Goal: Transaction & Acquisition: Book appointment/travel/reservation

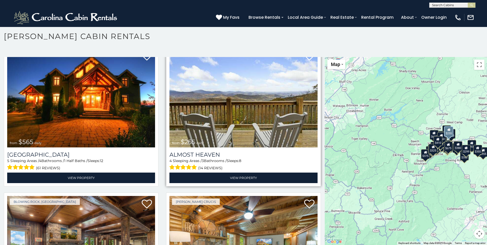
scroll to position [1361, 0]
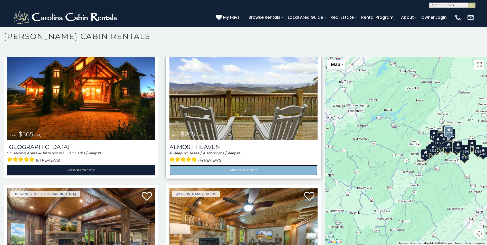
click at [251, 165] on link "View Property" at bounding box center [243, 170] width 148 height 11
click at [260, 165] on link "View Property" at bounding box center [243, 170] width 148 height 11
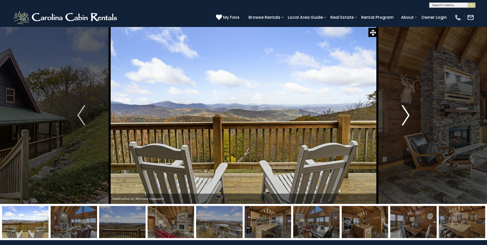
click at [410, 117] on button "Next" at bounding box center [405, 115] width 56 height 177
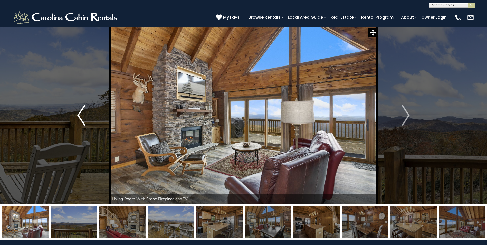
click at [85, 115] on img "Previous" at bounding box center [81, 115] width 8 height 21
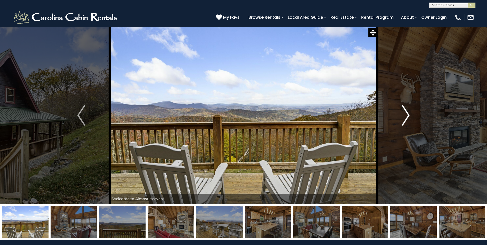
click at [406, 116] on img "Next" at bounding box center [406, 115] width 8 height 21
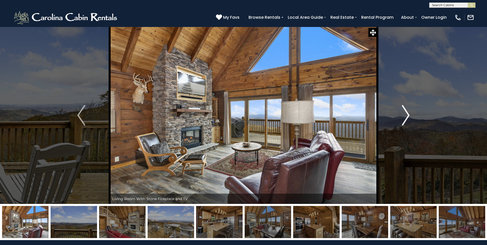
click at [404, 115] on img "Next" at bounding box center [406, 115] width 8 height 21
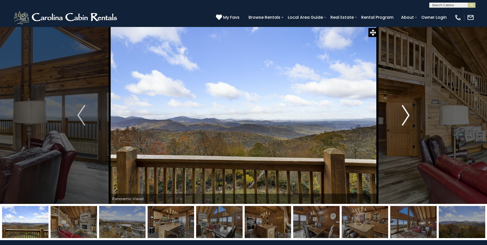
click at [404, 115] on img "Next" at bounding box center [406, 115] width 8 height 21
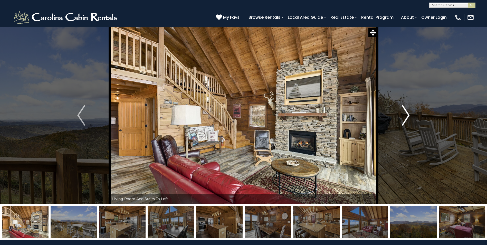
click at [408, 116] on img "Next" at bounding box center [406, 115] width 8 height 21
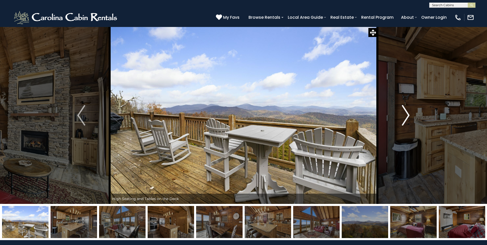
click at [409, 116] on img "Next" at bounding box center [406, 115] width 8 height 21
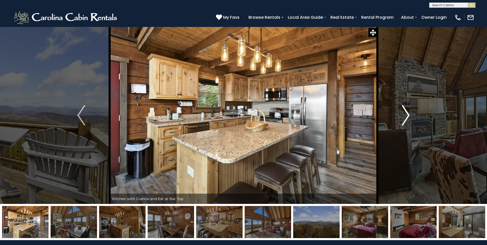
click at [409, 116] on img "Next" at bounding box center [406, 115] width 8 height 21
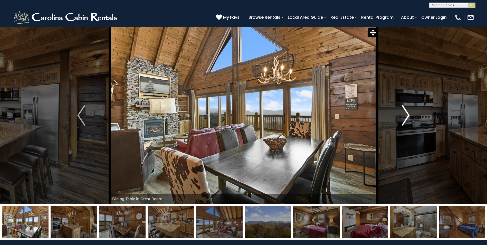
click at [409, 116] on img "Next" at bounding box center [406, 115] width 8 height 21
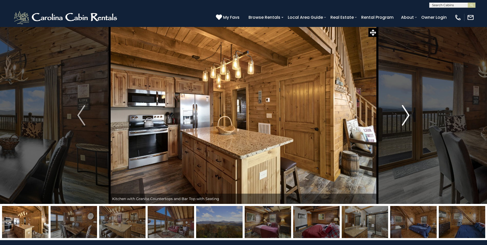
click at [405, 113] on img "Next" at bounding box center [406, 115] width 8 height 21
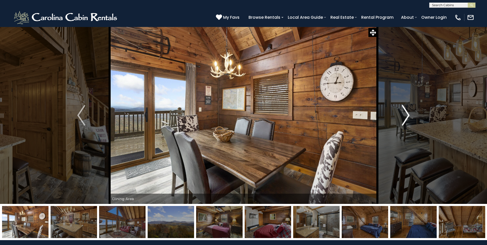
click at [409, 114] on img "Next" at bounding box center [406, 115] width 8 height 21
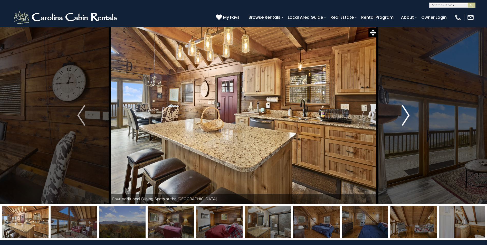
click at [409, 114] on img "Next" at bounding box center [406, 115] width 8 height 21
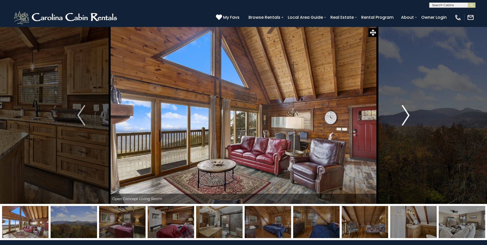
click at [409, 114] on img "Next" at bounding box center [406, 115] width 8 height 21
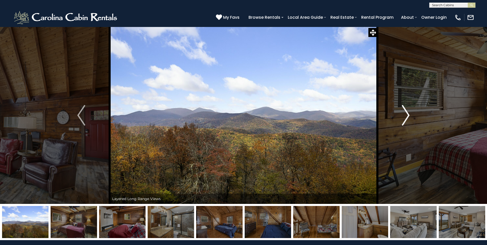
click at [409, 114] on img "Next" at bounding box center [406, 115] width 8 height 21
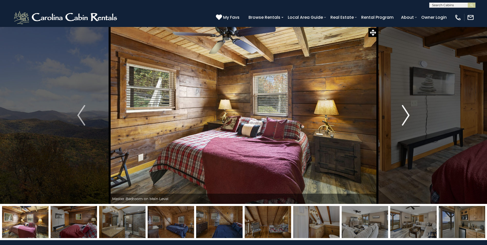
click at [409, 114] on img "Next" at bounding box center [406, 115] width 8 height 21
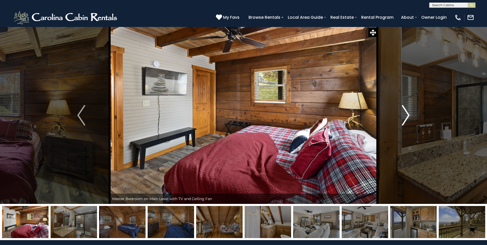
click at [404, 112] on img "Next" at bounding box center [406, 115] width 8 height 21
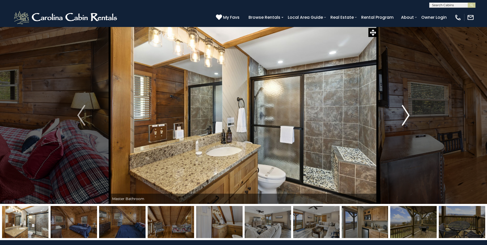
click at [408, 115] on img "Next" at bounding box center [406, 115] width 8 height 21
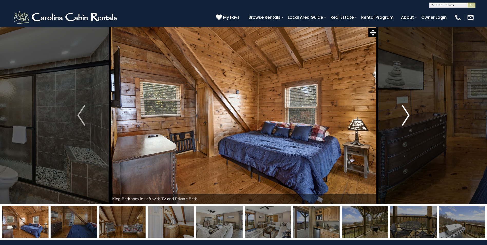
click at [410, 115] on img "Next" at bounding box center [406, 115] width 8 height 21
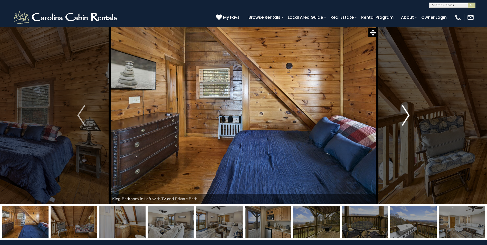
click at [410, 115] on img "Next" at bounding box center [406, 115] width 8 height 21
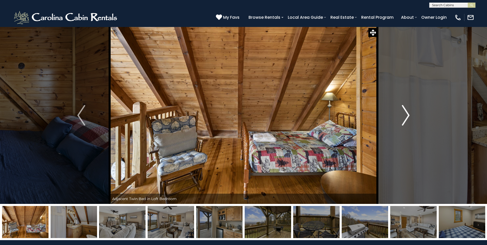
click at [410, 115] on img "Next" at bounding box center [406, 115] width 8 height 21
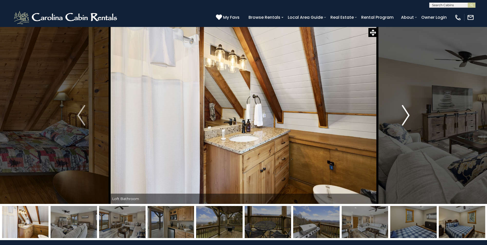
click at [410, 115] on img "Next" at bounding box center [406, 115] width 8 height 21
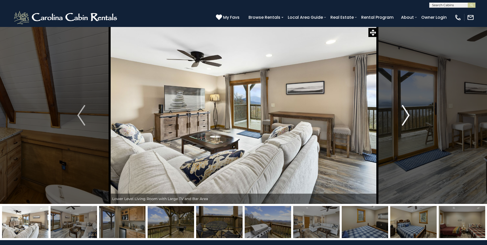
click at [406, 114] on img "Next" at bounding box center [406, 115] width 8 height 21
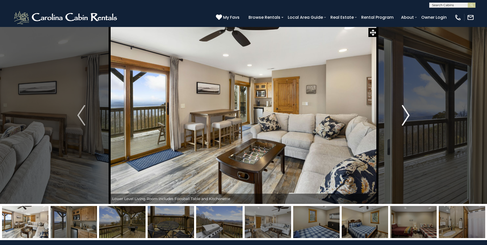
click at [405, 114] on img "Next" at bounding box center [406, 115] width 8 height 21
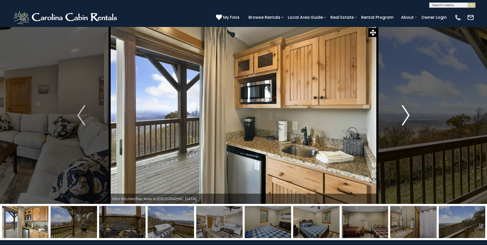
click at [408, 114] on img "Next" at bounding box center [406, 115] width 8 height 21
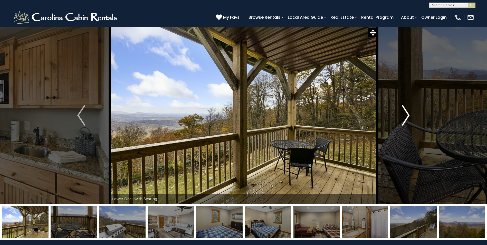
click at [408, 114] on img "Next" at bounding box center [406, 115] width 8 height 21
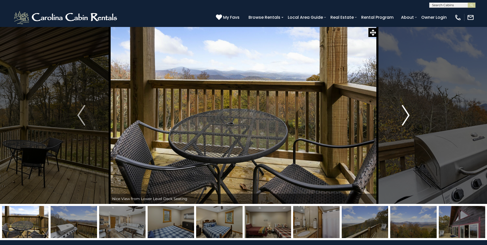
click at [408, 114] on img "Next" at bounding box center [406, 115] width 8 height 21
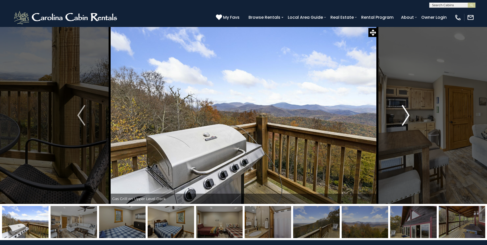
click at [408, 114] on img "Next" at bounding box center [406, 115] width 8 height 21
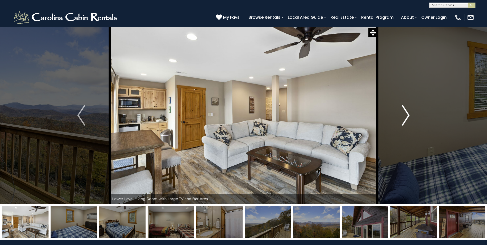
click at [408, 114] on img "Next" at bounding box center [406, 115] width 8 height 21
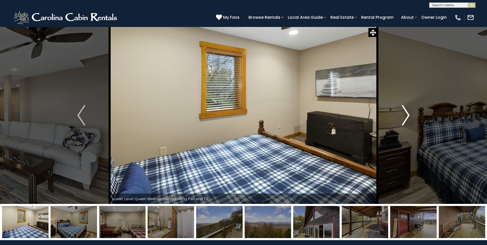
click at [408, 114] on img "Next" at bounding box center [406, 115] width 8 height 21
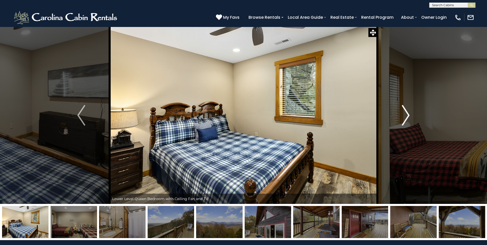
click at [408, 114] on img "Next" at bounding box center [406, 115] width 8 height 21
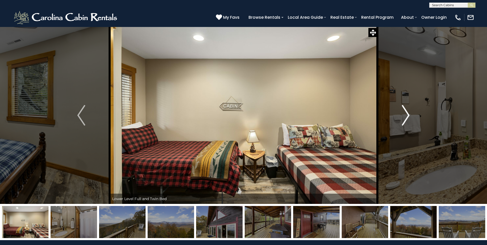
click at [408, 114] on img "Next" at bounding box center [406, 115] width 8 height 21
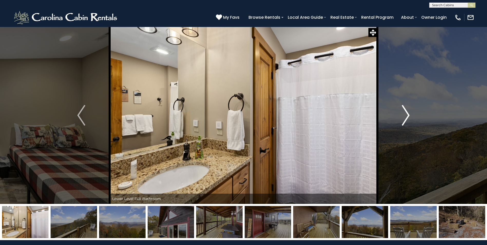
click at [408, 114] on img "Next" at bounding box center [406, 115] width 8 height 21
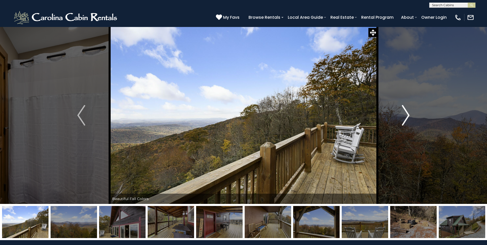
click at [405, 115] on img "Next" at bounding box center [406, 115] width 8 height 21
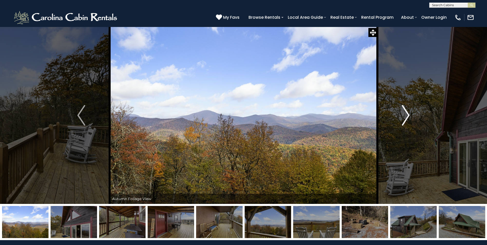
click at [406, 115] on img "Next" at bounding box center [406, 115] width 8 height 21
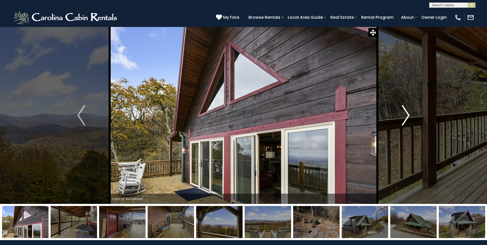
click at [406, 115] on img "Next" at bounding box center [406, 115] width 8 height 21
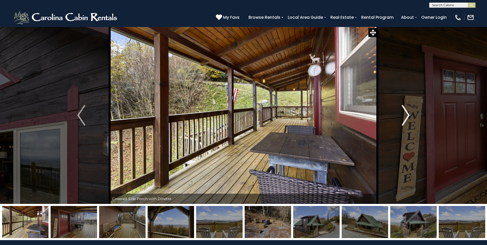
click at [409, 115] on img "Next" at bounding box center [406, 115] width 8 height 21
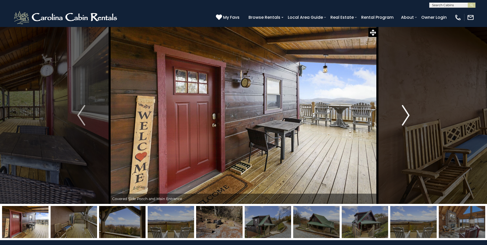
click at [407, 112] on img "Next" at bounding box center [406, 115] width 8 height 21
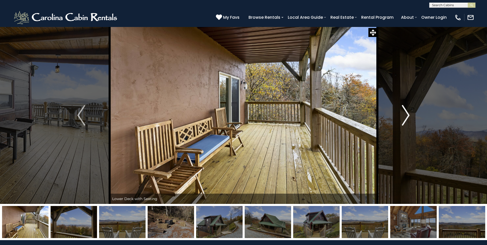
click at [407, 112] on img "Next" at bounding box center [406, 115] width 8 height 21
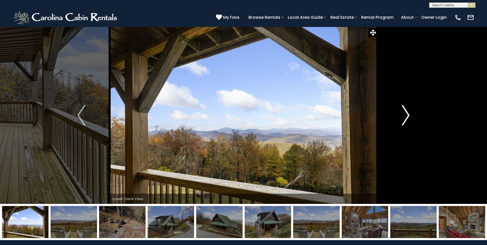
click at [407, 112] on img "Next" at bounding box center [406, 115] width 8 height 21
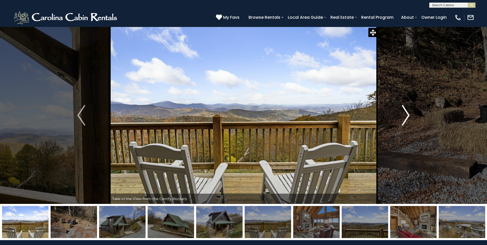
click at [407, 112] on img "Next" at bounding box center [406, 115] width 8 height 21
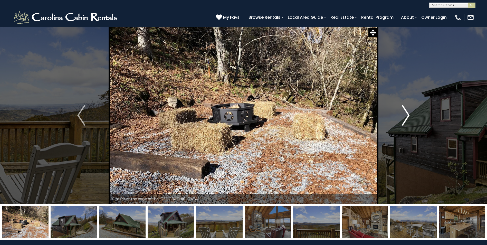
click at [407, 112] on img "Next" at bounding box center [406, 115] width 8 height 21
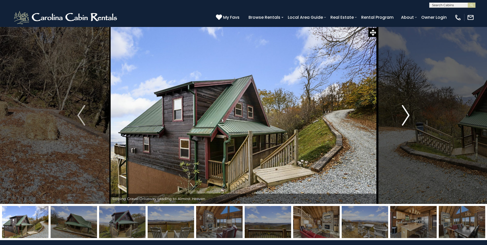
click at [407, 112] on img "Next" at bounding box center [406, 115] width 8 height 21
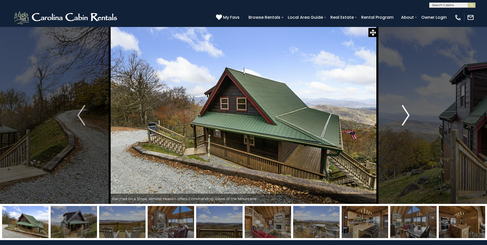
click at [407, 112] on img "Next" at bounding box center [406, 115] width 8 height 21
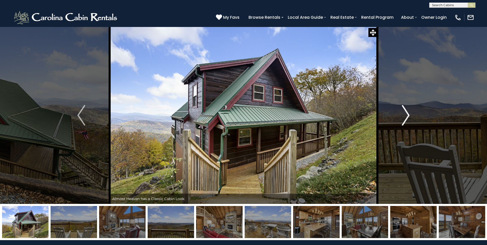
click at [403, 114] on img "Next" at bounding box center [406, 115] width 8 height 21
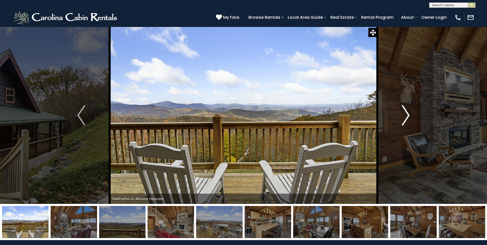
click at [405, 115] on img "Next" at bounding box center [406, 115] width 8 height 21
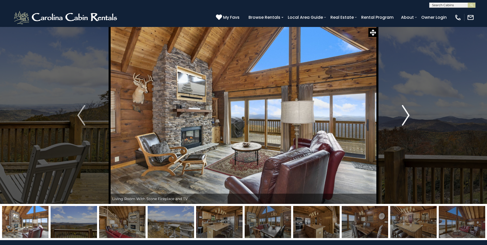
click at [406, 113] on img "Next" at bounding box center [406, 115] width 8 height 21
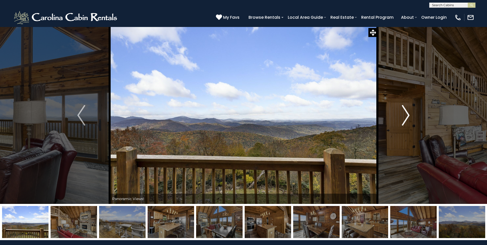
click at [405, 113] on img "Next" at bounding box center [406, 115] width 8 height 21
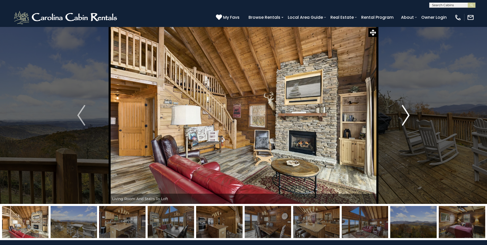
click at [405, 113] on img "Next" at bounding box center [406, 115] width 8 height 21
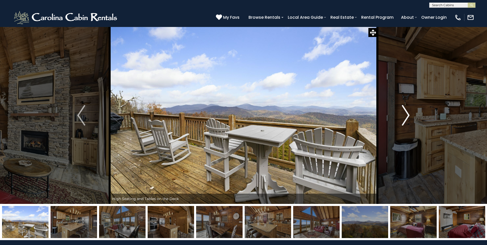
click at [406, 116] on img "Next" at bounding box center [406, 115] width 8 height 21
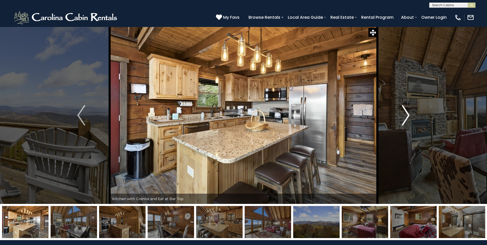
click at [406, 116] on img "Next" at bounding box center [406, 115] width 8 height 21
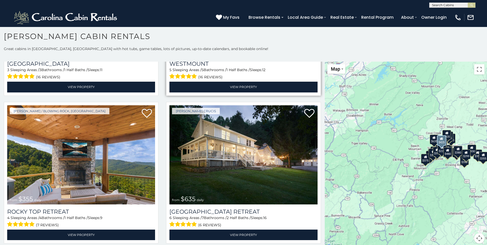
scroll to position [282, 0]
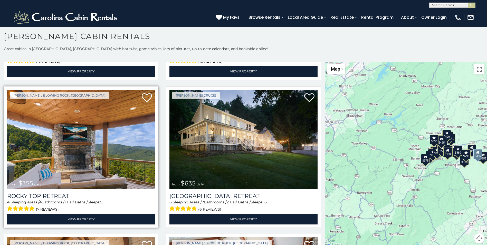
click at [109, 128] on img at bounding box center [81, 139] width 148 height 99
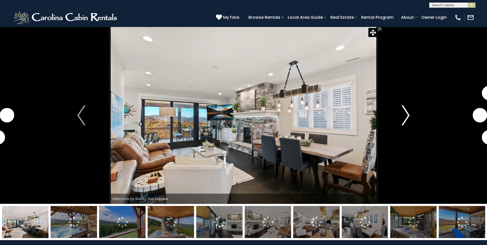
click at [407, 114] on img "Next" at bounding box center [406, 115] width 8 height 21
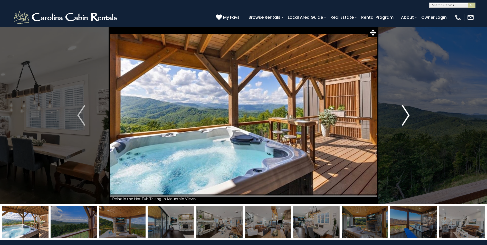
click at [407, 114] on img "Next" at bounding box center [406, 115] width 8 height 21
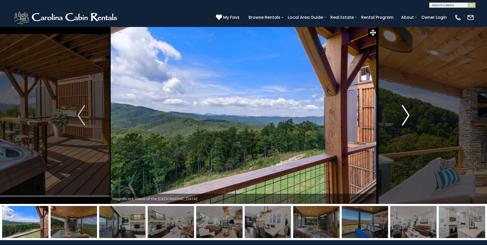
click at [407, 114] on img "Next" at bounding box center [406, 115] width 8 height 21
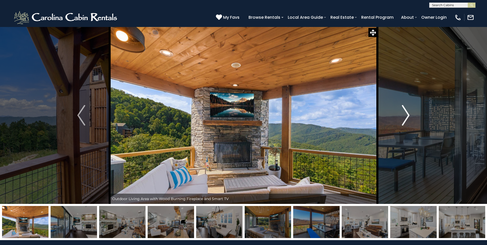
click at [407, 114] on img "Next" at bounding box center [406, 115] width 8 height 21
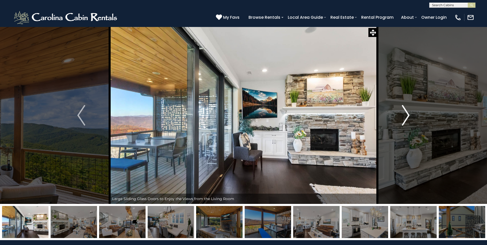
click at [407, 114] on img "Next" at bounding box center [406, 115] width 8 height 21
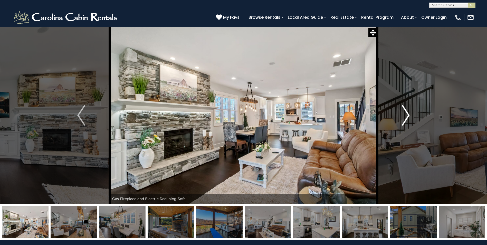
click at [407, 114] on img "Next" at bounding box center [406, 115] width 8 height 21
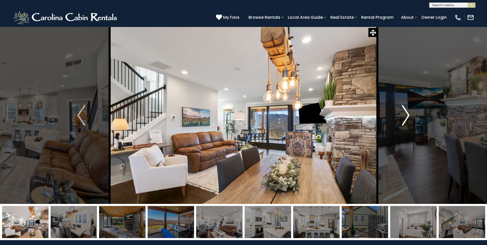
click at [407, 114] on img "Next" at bounding box center [406, 115] width 8 height 21
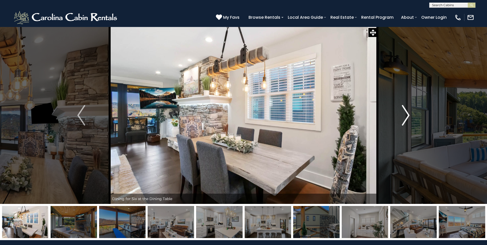
click at [407, 114] on img "Next" at bounding box center [406, 115] width 8 height 21
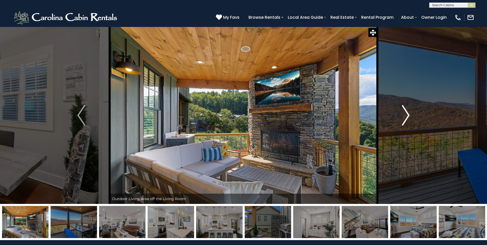
click at [407, 114] on img "Next" at bounding box center [406, 115] width 8 height 21
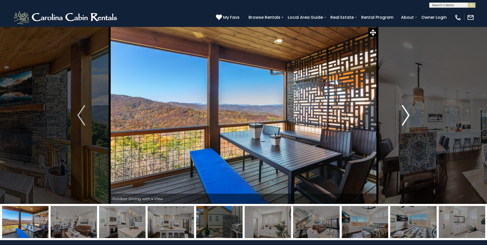
click at [407, 114] on img "Next" at bounding box center [406, 115] width 8 height 21
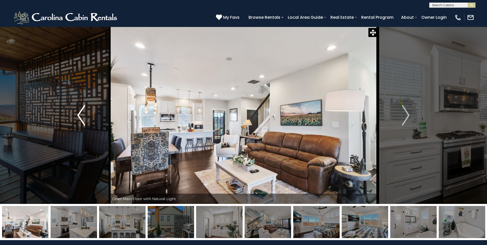
click at [82, 120] on img "Previous" at bounding box center [81, 115] width 8 height 21
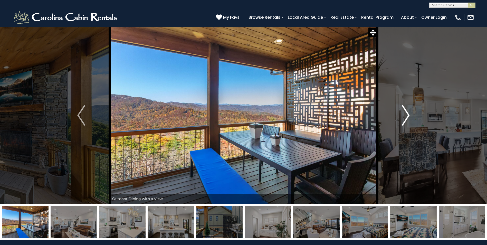
click at [406, 115] on img "Next" at bounding box center [406, 115] width 8 height 21
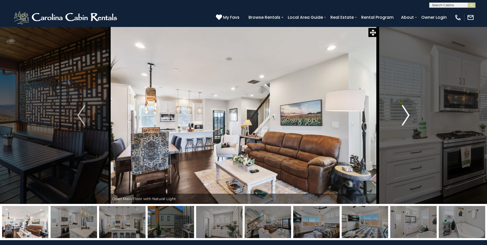
click at [407, 115] on img "Next" at bounding box center [406, 115] width 8 height 21
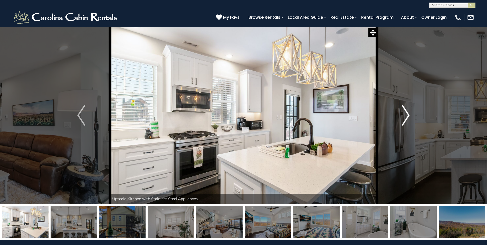
click at [407, 115] on img "Next" at bounding box center [406, 115] width 8 height 21
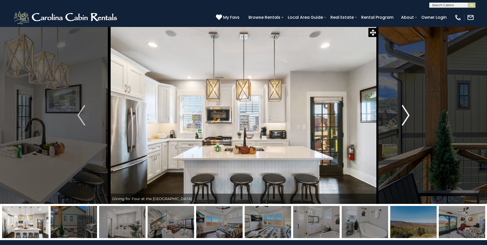
click at [407, 115] on img "Next" at bounding box center [406, 115] width 8 height 21
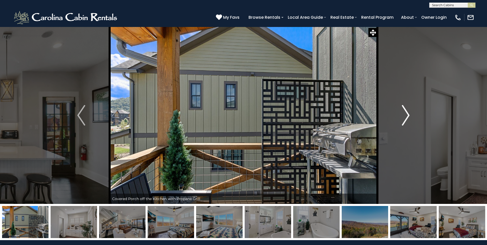
click at [407, 115] on img "Next" at bounding box center [406, 115] width 8 height 21
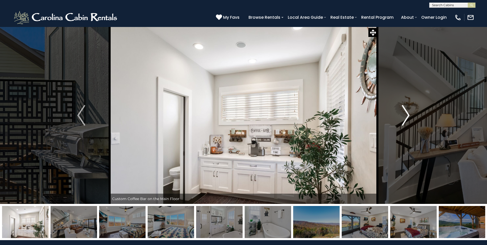
click at [407, 115] on img "Next" at bounding box center [406, 115] width 8 height 21
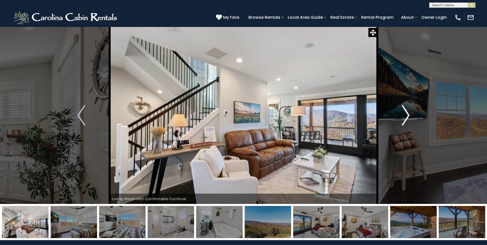
click at [409, 116] on img "Next" at bounding box center [406, 115] width 8 height 21
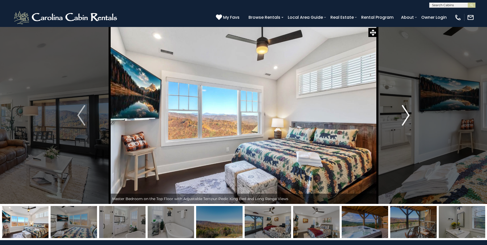
click at [409, 116] on img "Next" at bounding box center [406, 115] width 8 height 21
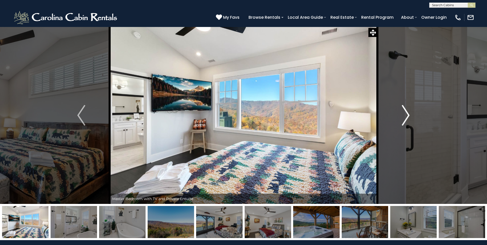
click at [409, 116] on img "Next" at bounding box center [406, 115] width 8 height 21
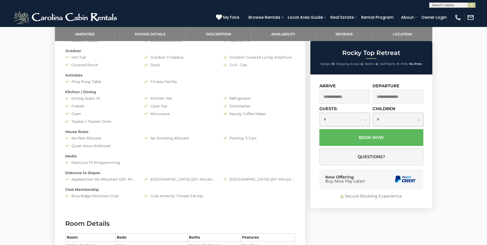
scroll to position [308, 0]
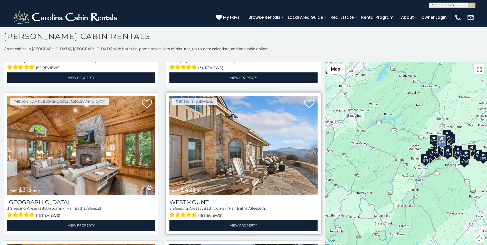
scroll to position [154, 0]
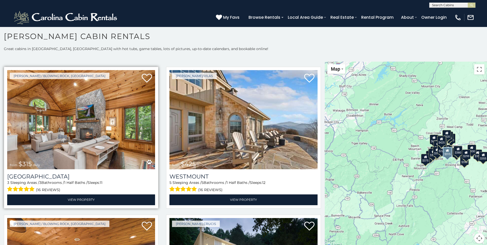
click at [89, 124] on img at bounding box center [81, 119] width 148 height 99
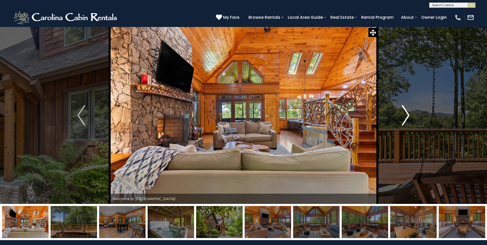
click at [410, 115] on img "Next" at bounding box center [406, 115] width 8 height 21
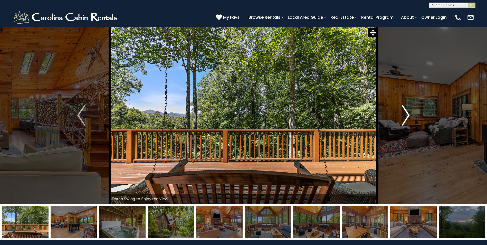
click at [410, 115] on img "Next" at bounding box center [406, 115] width 8 height 21
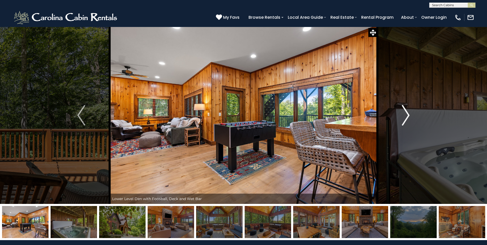
click at [410, 115] on img "Next" at bounding box center [406, 115] width 8 height 21
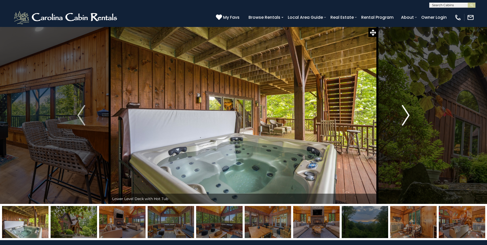
click at [410, 115] on img "Next" at bounding box center [406, 115] width 8 height 21
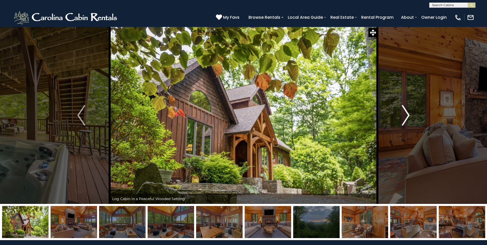
click at [410, 115] on img "Next" at bounding box center [406, 115] width 8 height 21
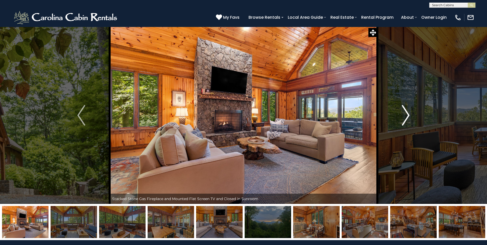
click at [410, 115] on img "Next" at bounding box center [406, 115] width 8 height 21
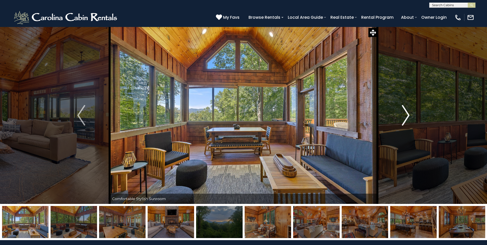
click at [410, 115] on img "Next" at bounding box center [406, 115] width 8 height 21
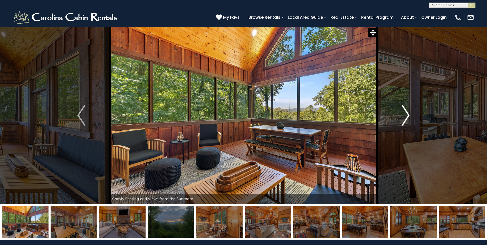
click at [410, 115] on img "Next" at bounding box center [406, 115] width 8 height 21
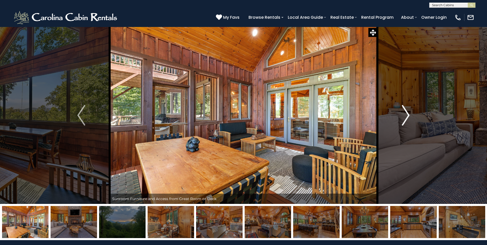
click at [410, 115] on img "Next" at bounding box center [406, 115] width 8 height 21
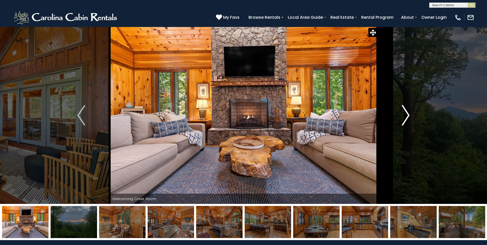
click at [410, 115] on img "Next" at bounding box center [406, 115] width 8 height 21
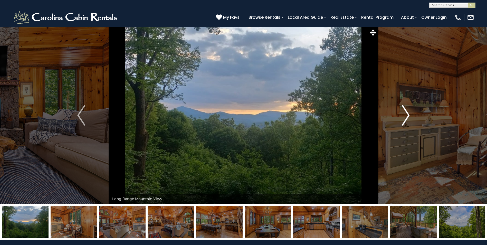
click at [410, 115] on img "Next" at bounding box center [406, 115] width 8 height 21
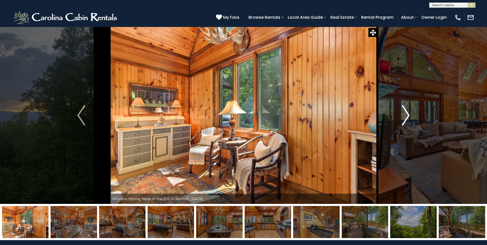
click at [410, 115] on img "Next" at bounding box center [406, 115] width 8 height 21
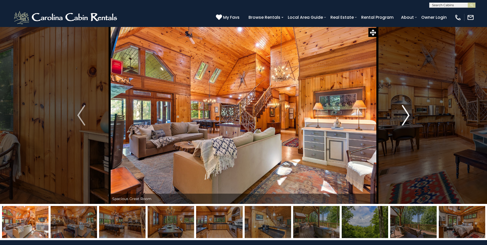
click at [408, 113] on img "Next" at bounding box center [406, 115] width 8 height 21
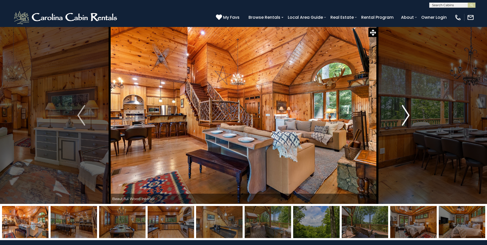
click at [408, 113] on img "Next" at bounding box center [406, 115] width 8 height 21
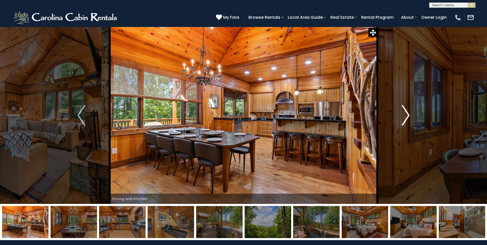
click at [408, 113] on img "Next" at bounding box center [406, 115] width 8 height 21
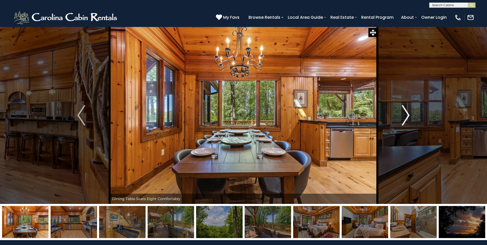
click at [408, 113] on img "Next" at bounding box center [406, 115] width 8 height 21
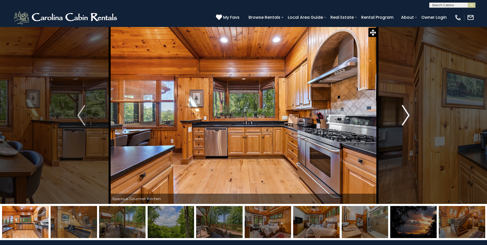
click at [408, 113] on img "Next" at bounding box center [406, 115] width 8 height 21
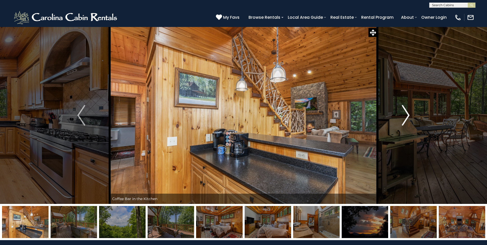
click at [409, 113] on img "Next" at bounding box center [406, 115] width 8 height 21
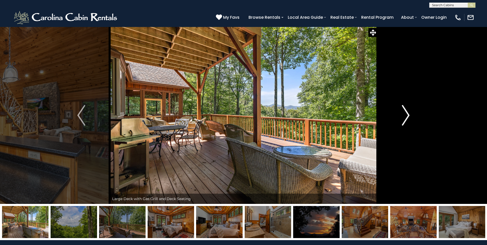
click at [409, 113] on img "Next" at bounding box center [406, 115] width 8 height 21
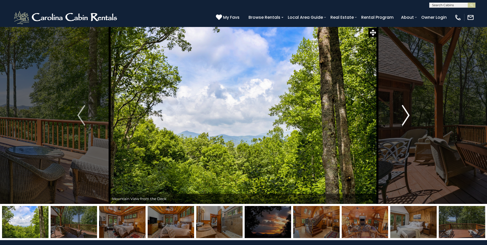
click at [409, 113] on img "Next" at bounding box center [406, 115] width 8 height 21
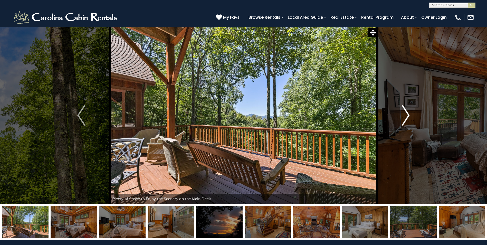
click at [409, 113] on img "Next" at bounding box center [406, 115] width 8 height 21
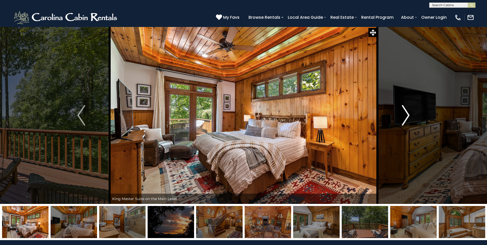
click at [409, 113] on img "Next" at bounding box center [406, 115] width 8 height 21
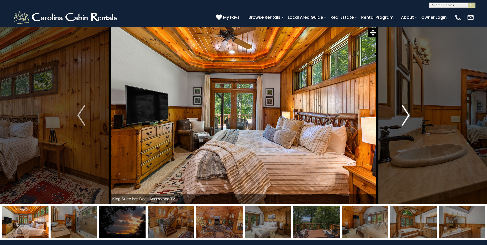
click at [409, 113] on img "Next" at bounding box center [406, 115] width 8 height 21
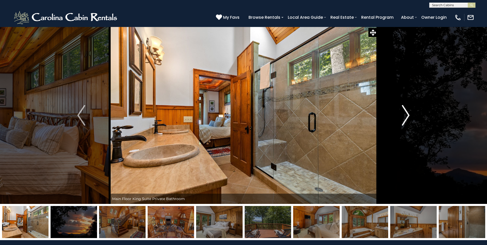
click at [409, 113] on img "Next" at bounding box center [406, 115] width 8 height 21
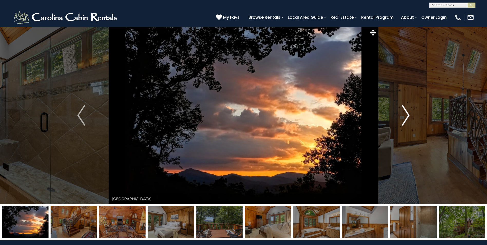
click at [409, 113] on img "Next" at bounding box center [406, 115] width 8 height 21
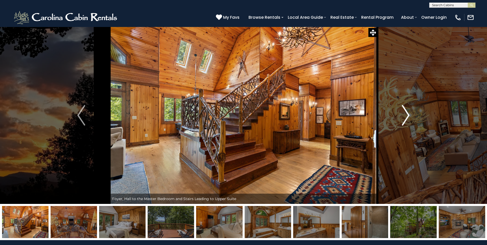
click at [409, 113] on img "Next" at bounding box center [406, 115] width 8 height 21
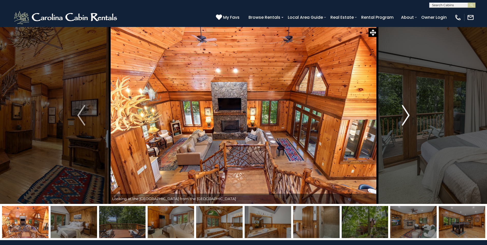
click at [409, 113] on img "Next" at bounding box center [406, 115] width 8 height 21
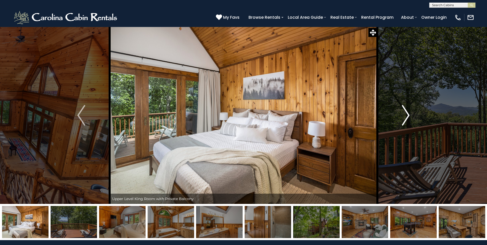
click at [409, 113] on img "Next" at bounding box center [406, 115] width 8 height 21
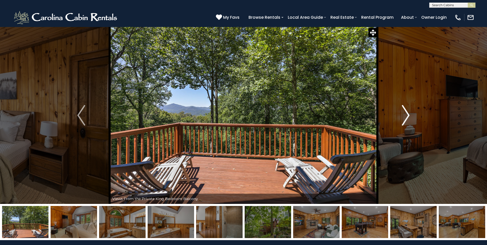
click at [409, 113] on img "Next" at bounding box center [406, 115] width 8 height 21
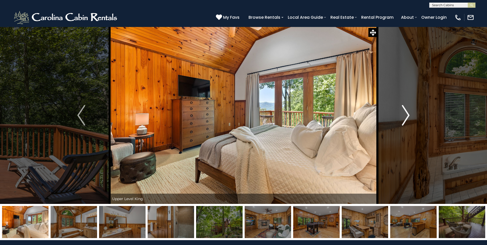
click at [409, 113] on img "Next" at bounding box center [406, 115] width 8 height 21
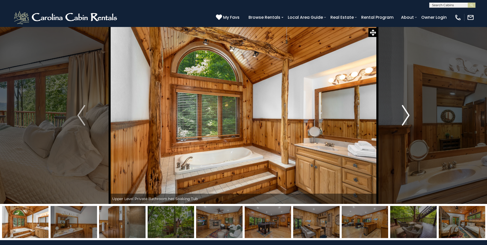
click at [409, 113] on img "Next" at bounding box center [406, 115] width 8 height 21
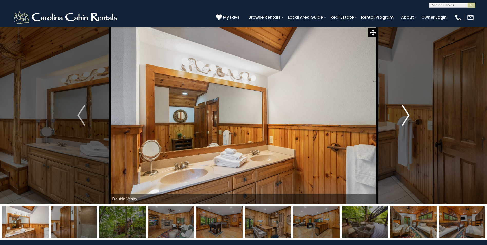
click at [399, 108] on button "Next" at bounding box center [405, 115] width 56 height 177
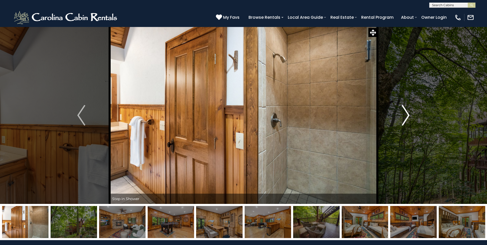
click at [408, 115] on img "Next" at bounding box center [406, 115] width 8 height 21
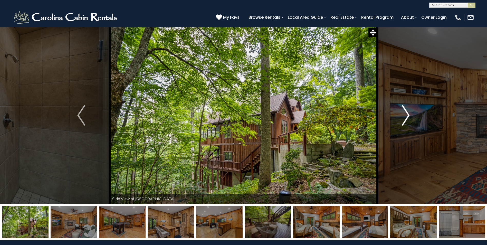
click at [405, 115] on img "Next" at bounding box center [406, 115] width 8 height 21
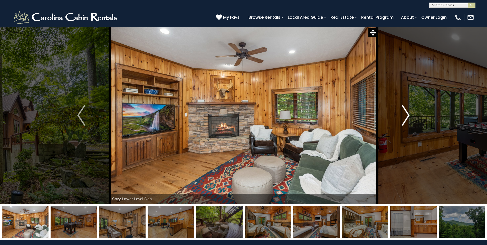
click at [405, 115] on img "Next" at bounding box center [406, 115] width 8 height 21
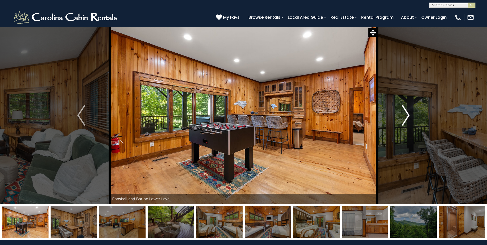
click at [405, 115] on img "Next" at bounding box center [406, 115] width 8 height 21
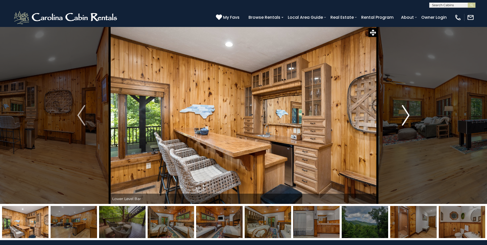
click at [405, 115] on img "Next" at bounding box center [406, 115] width 8 height 21
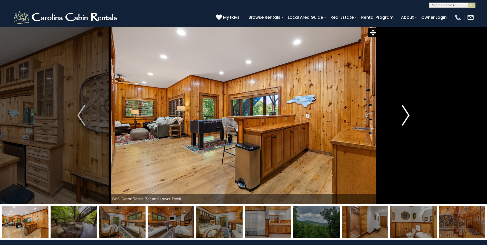
click at [405, 115] on img "Next" at bounding box center [406, 115] width 8 height 21
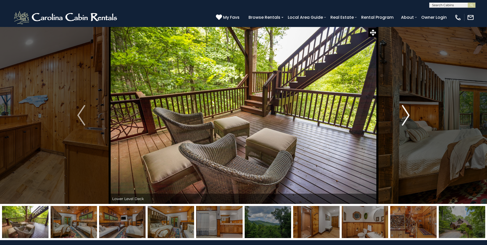
click at [405, 114] on img "Next" at bounding box center [406, 115] width 8 height 21
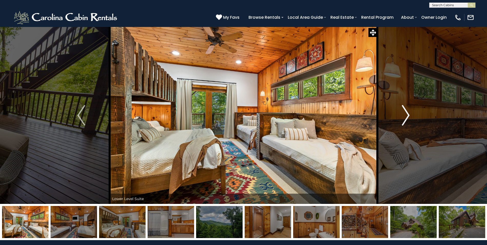
click at [406, 113] on img "Next" at bounding box center [406, 115] width 8 height 21
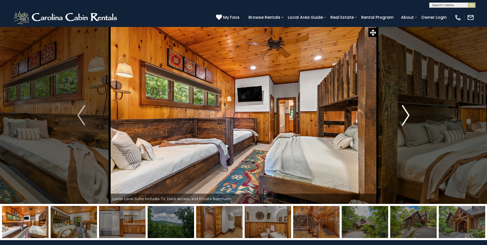
click at [406, 113] on img "Next" at bounding box center [406, 115] width 8 height 21
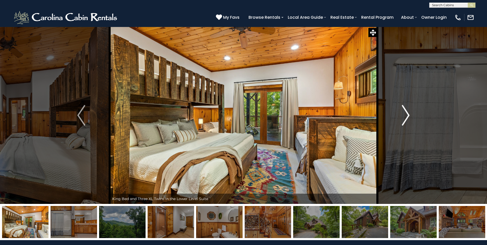
click at [406, 113] on img "Next" at bounding box center [406, 115] width 8 height 21
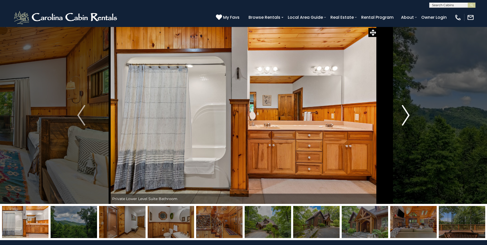
click at [406, 113] on img "Next" at bounding box center [406, 115] width 8 height 21
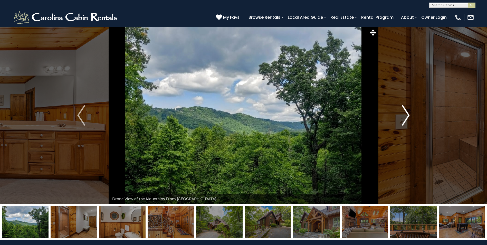
click at [406, 113] on img "Next" at bounding box center [406, 115] width 8 height 21
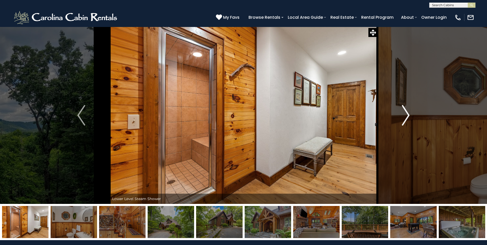
click at [406, 113] on img "Next" at bounding box center [406, 115] width 8 height 21
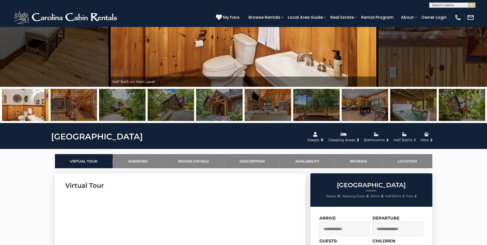
scroll to position [128, 0]
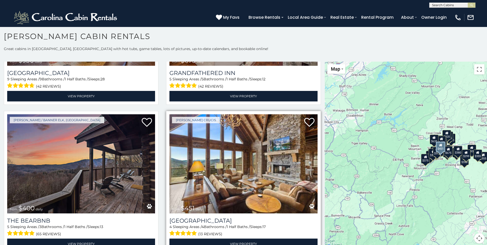
scroll to position [565, 0]
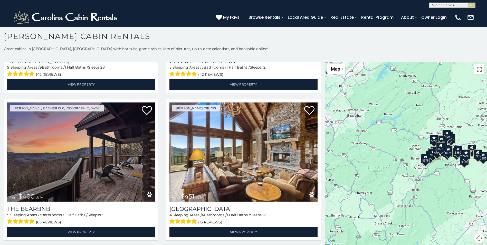
click at [369, 97] on div "$349 $480 $315 $425 $355 $635 $930 $675 $400 $451 $330 $400 $485 $460 $395 $250…" at bounding box center [406, 156] width 162 height 188
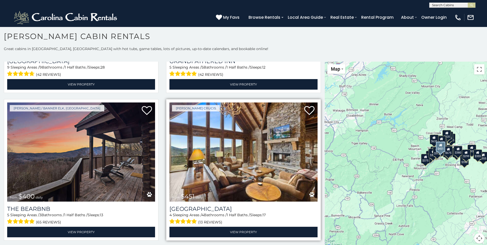
click at [306, 148] on img at bounding box center [243, 151] width 148 height 99
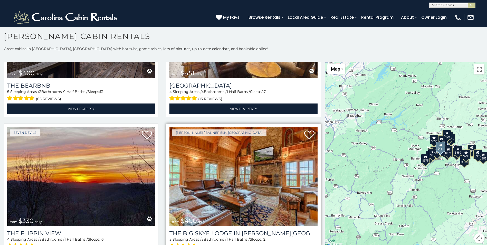
scroll to position [693, 0]
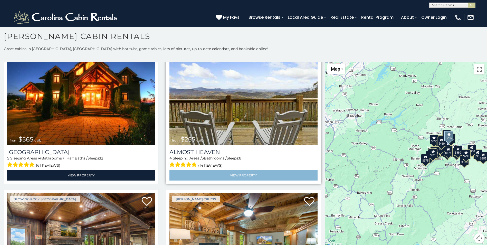
scroll to position [1387, 0]
